Goal: Task Accomplishment & Management: Manage account settings

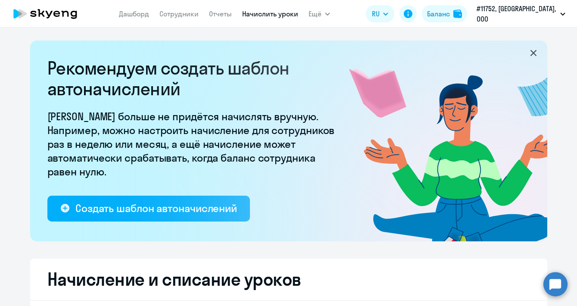
select select "10"
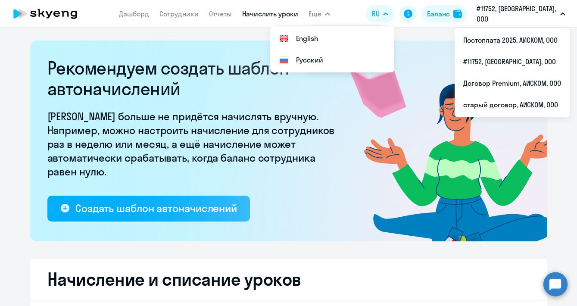
click at [516, 12] on p "#11752, [GEOGRAPHIC_DATA], ООО" at bounding box center [517, 13] width 80 height 21
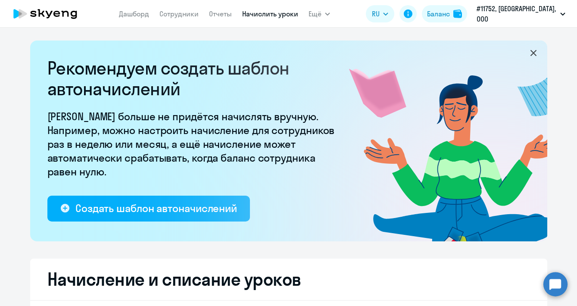
click at [516, 12] on p "#11752, [GEOGRAPHIC_DATA], ООО" at bounding box center [517, 13] width 80 height 21
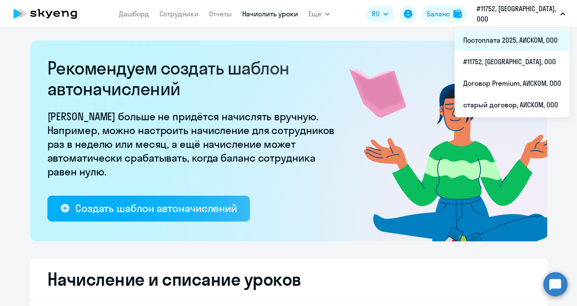
click at [517, 36] on li "Постоплата 2025, АИСКОМ, ООО" at bounding box center [512, 40] width 115 height 22
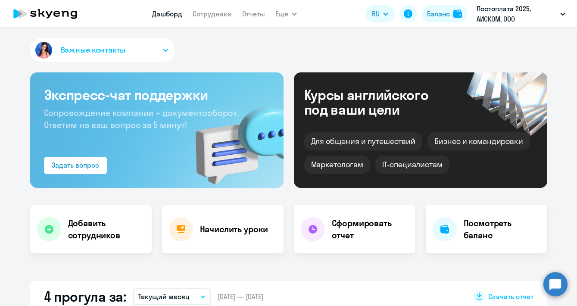
select select "30"
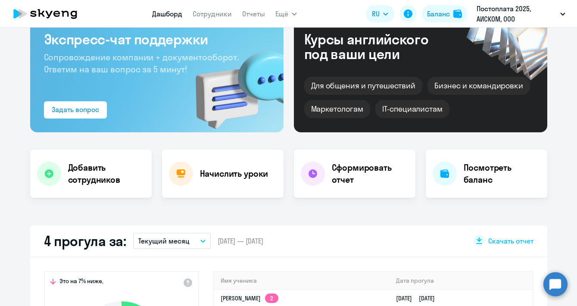
scroll to position [57, 0]
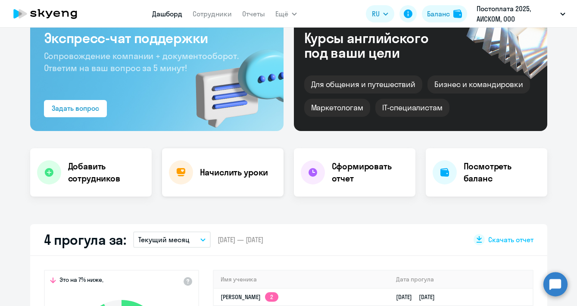
click at [247, 176] on h4 "Начислить уроки" at bounding box center [234, 172] width 69 height 12
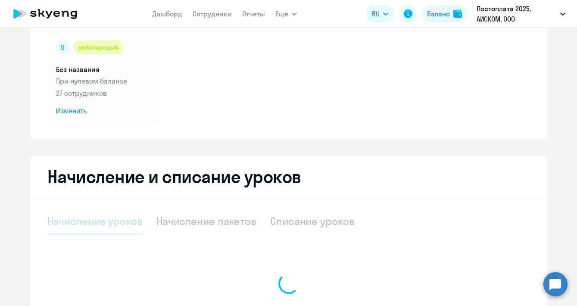
select select "10"
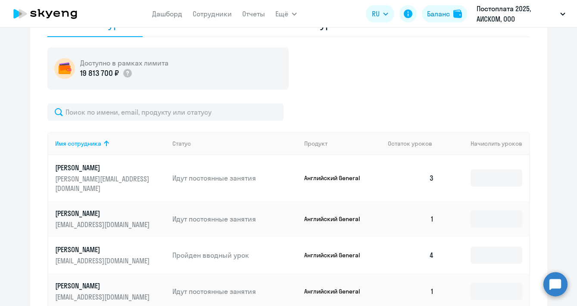
scroll to position [261, 0]
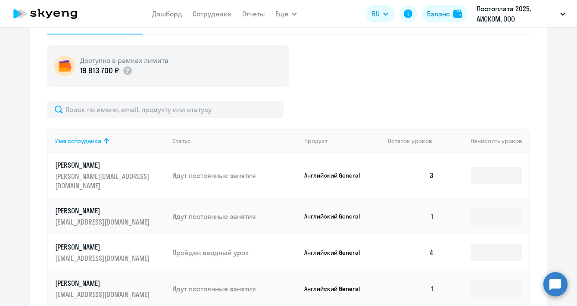
click at [498, 174] on input at bounding box center [497, 175] width 52 height 17
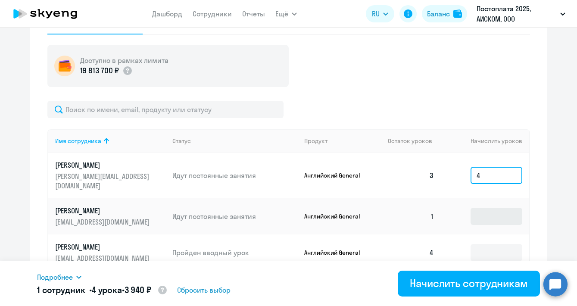
type input "4"
click at [490, 208] on input at bounding box center [497, 216] width 52 height 17
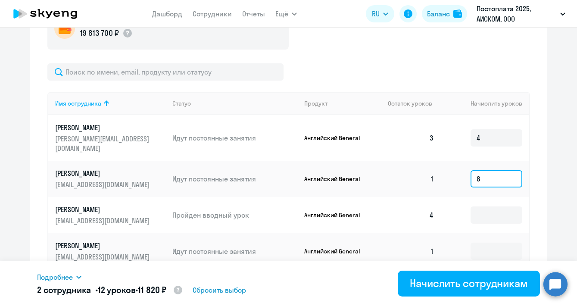
scroll to position [305, 0]
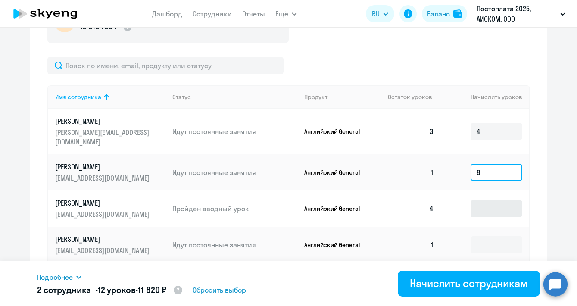
type input "8"
click at [486, 200] on input at bounding box center [497, 208] width 52 height 17
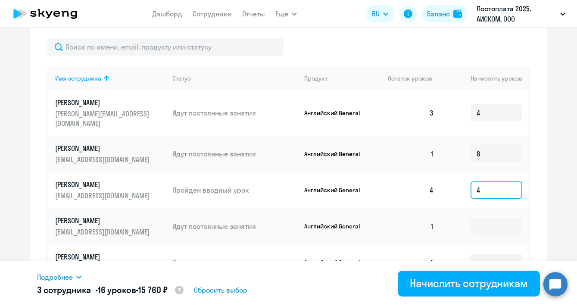
scroll to position [324, 0]
type input "4"
click at [486, 208] on td at bounding box center [485, 226] width 88 height 36
click at [485, 217] on input at bounding box center [497, 225] width 52 height 17
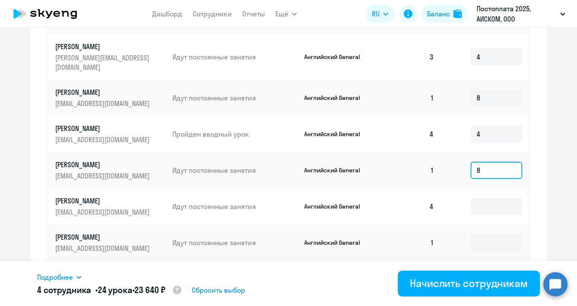
scroll to position [384, 0]
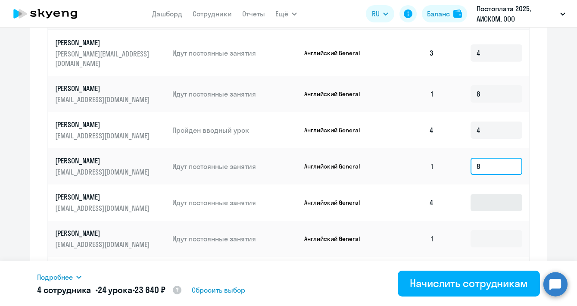
type input "8"
click at [486, 199] on input at bounding box center [497, 202] width 52 height 17
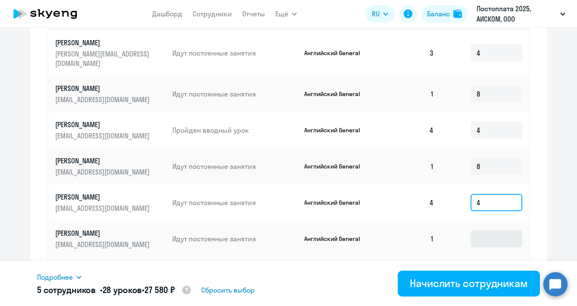
type input "4"
click at [490, 233] on input at bounding box center [497, 238] width 52 height 17
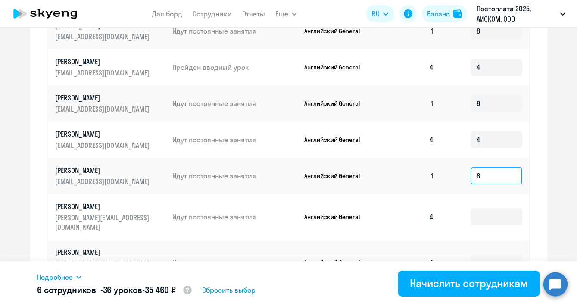
scroll to position [455, 0]
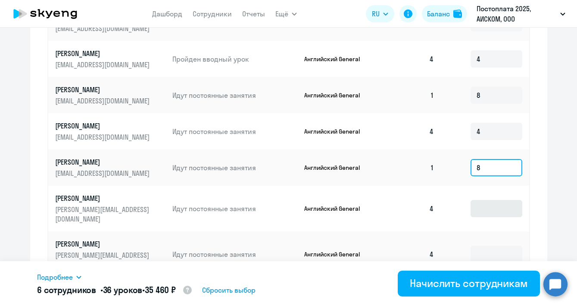
type input "8"
click at [483, 200] on input at bounding box center [497, 208] width 52 height 17
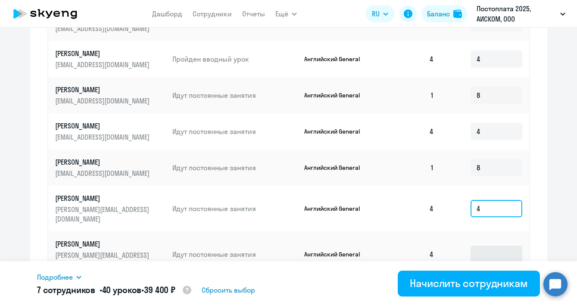
type input "4"
click at [487, 246] on input at bounding box center [497, 254] width 52 height 17
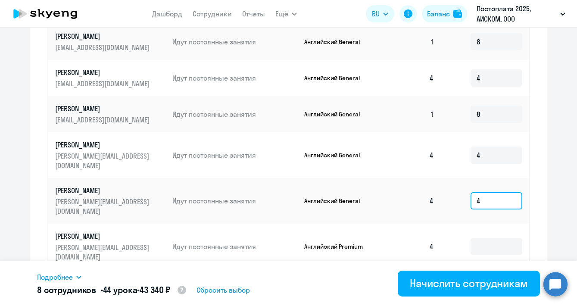
scroll to position [515, 0]
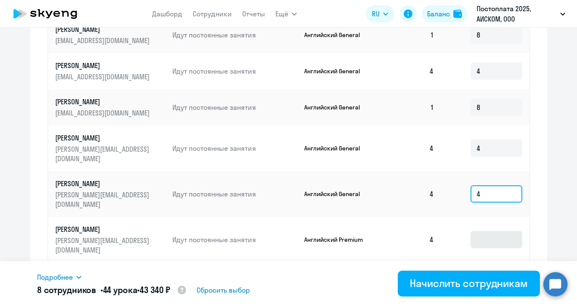
type input "4"
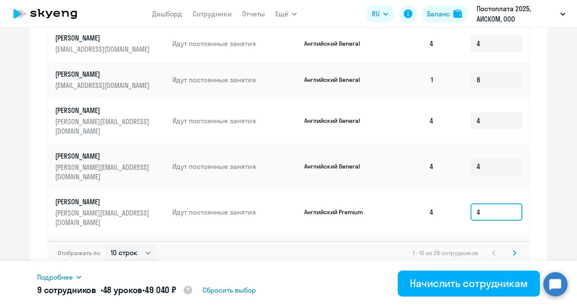
scroll to position [542, 0]
type input "4"
click at [515, 251] on icon at bounding box center [514, 253] width 3 height 5
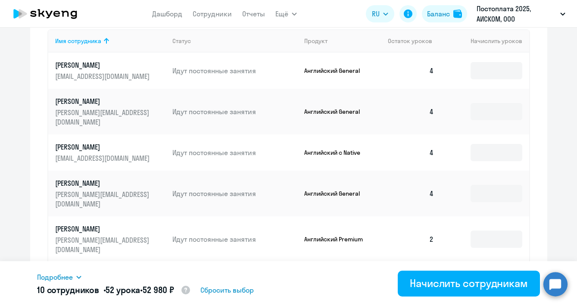
scroll to position [361, 0]
click at [487, 72] on input at bounding box center [497, 70] width 52 height 17
type input "4"
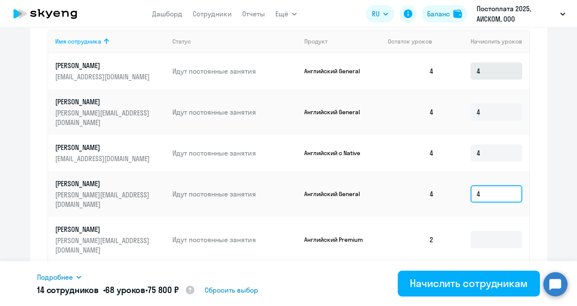
type input "4"
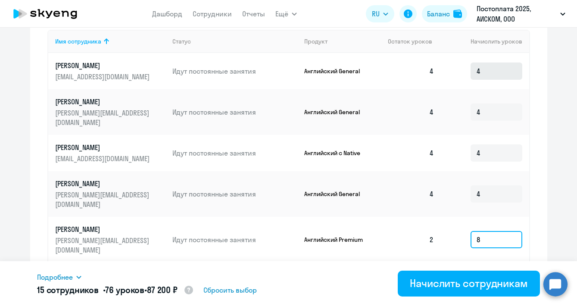
type input "8"
type input "4"
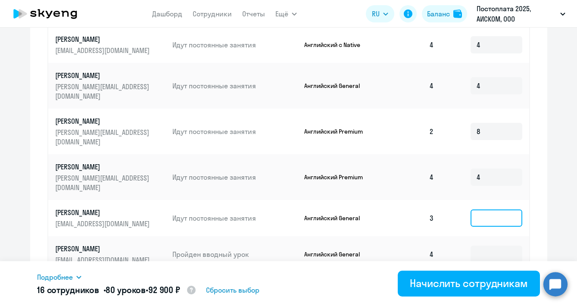
scroll to position [472, 0]
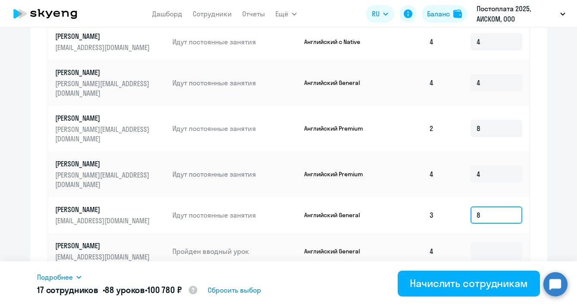
type input "8"
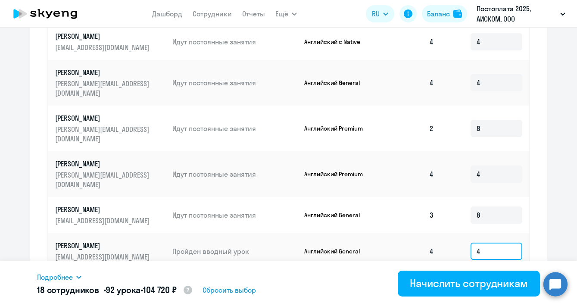
type input "4"
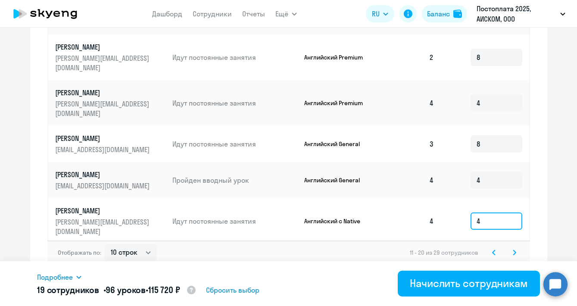
scroll to position [542, 0]
type input "4"
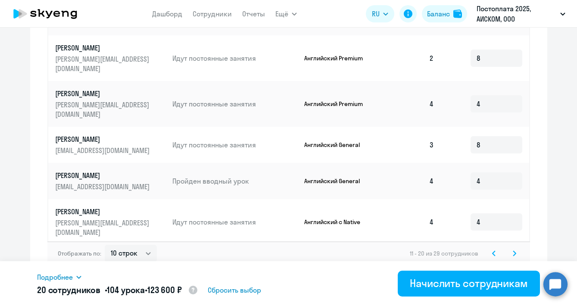
type input "8"
click at [511, 248] on svg-icon at bounding box center [514, 253] width 10 height 10
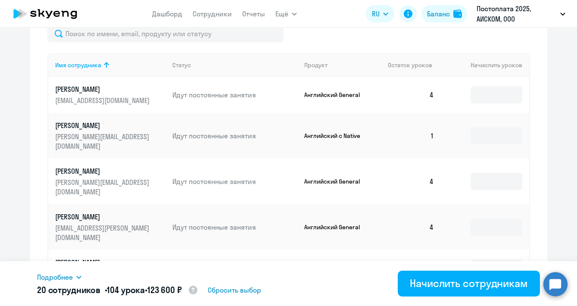
scroll to position [334, 0]
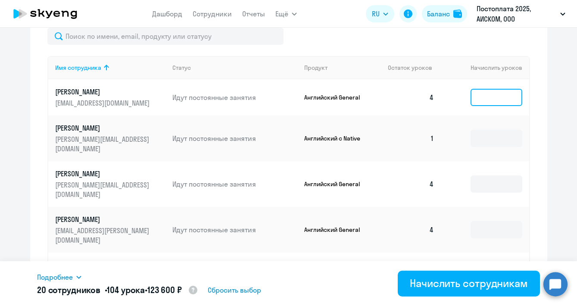
click at [481, 101] on input at bounding box center [497, 97] width 52 height 17
type input "4"
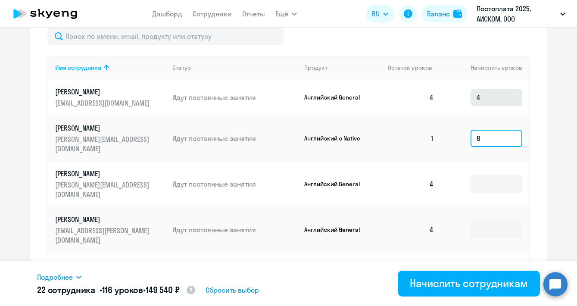
type input "8"
type input "4"
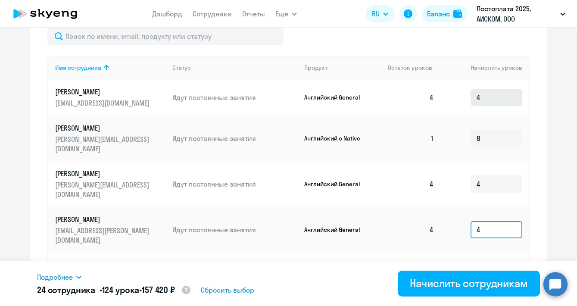
type input "4"
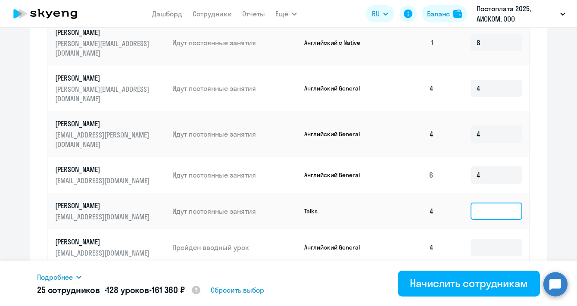
scroll to position [431, 0]
type input "4"
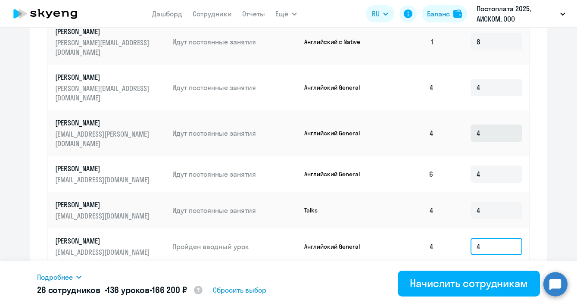
type input "4"
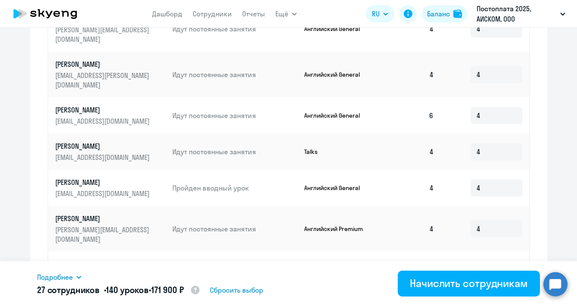
scroll to position [490, 0]
type input "8"
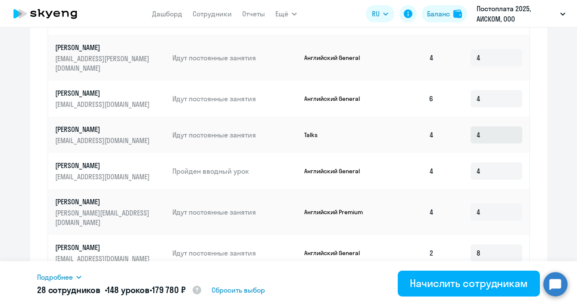
scroll to position [506, 0]
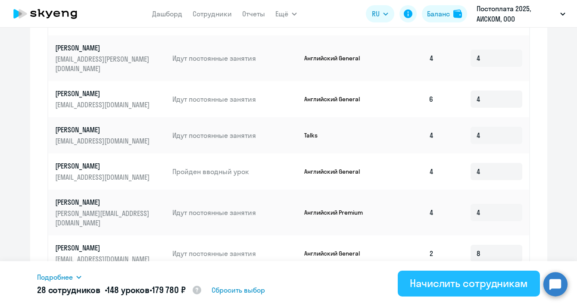
click at [477, 281] on div "Начислить сотрудникам" at bounding box center [469, 283] width 118 height 14
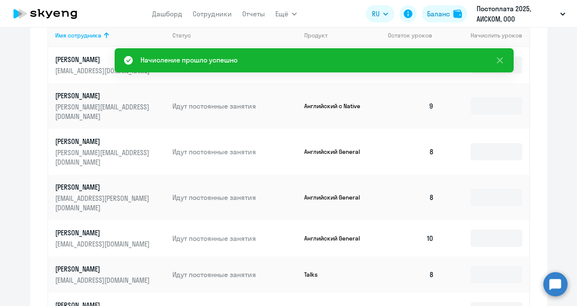
scroll to position [339, 0]
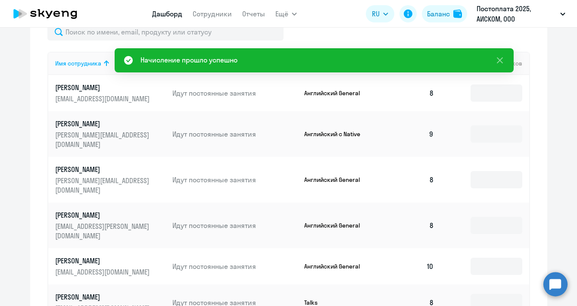
click at [171, 13] on link "Дашборд" at bounding box center [167, 13] width 30 height 9
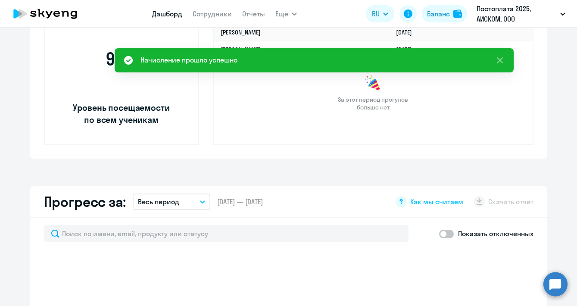
select select "30"
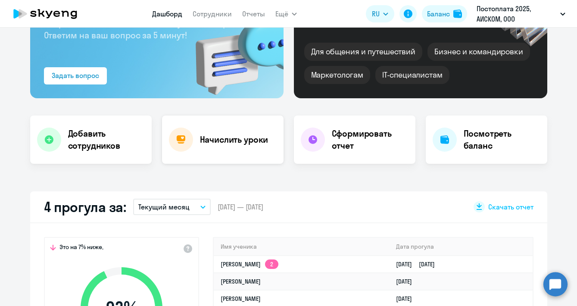
scroll to position [83, 0]
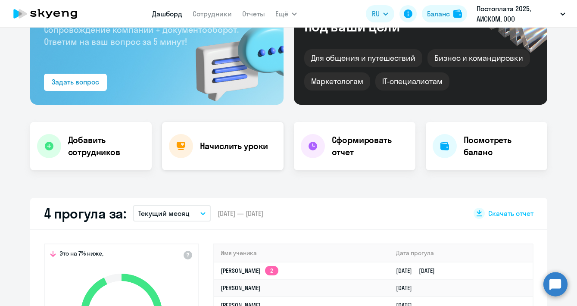
click at [229, 150] on h4 "Начислить уроки" at bounding box center [234, 146] width 69 height 12
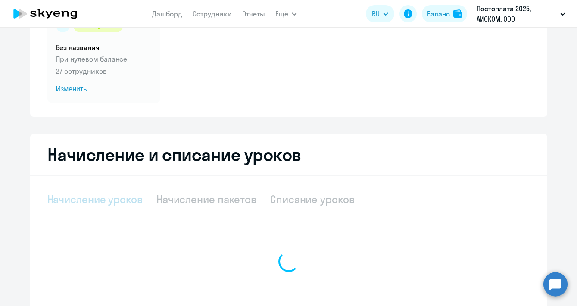
select select "10"
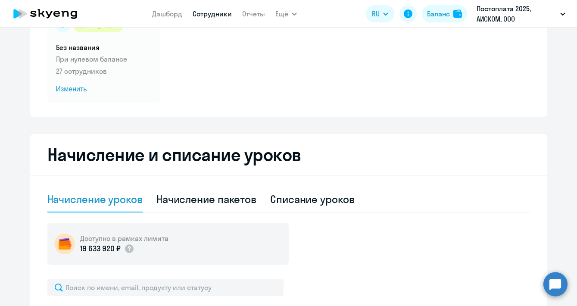
click at [206, 10] on link "Сотрудники" at bounding box center [212, 13] width 39 height 9
select select "30"
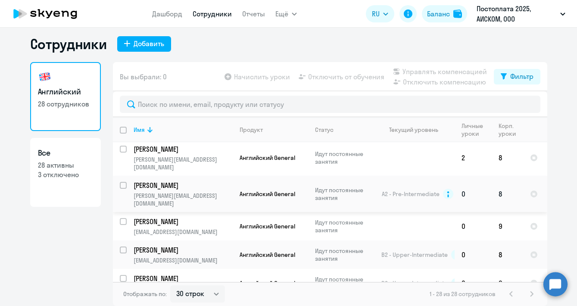
scroll to position [5, 0]
